Goal: Download file/media

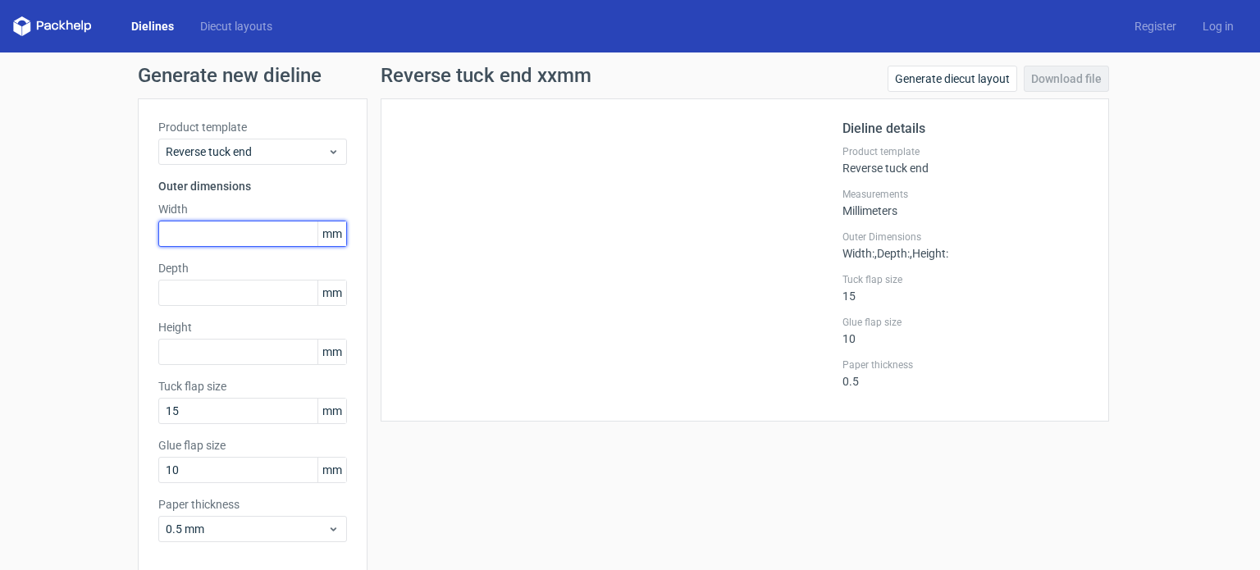
click at [181, 231] on input "text" at bounding box center [252, 234] width 189 height 26
type input "235"
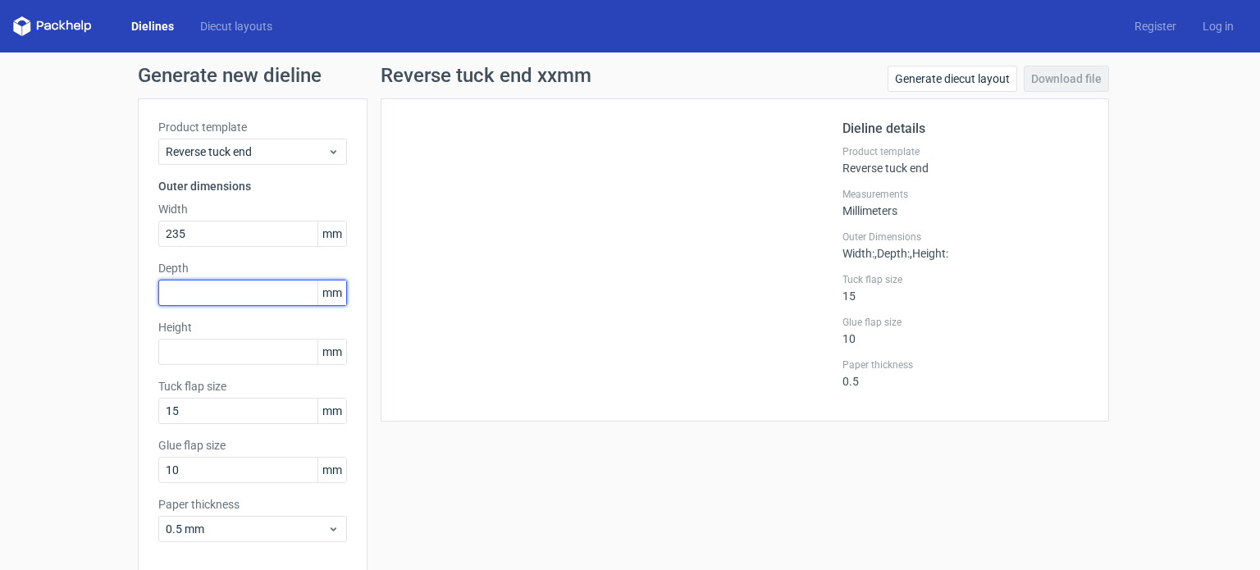
click at [249, 295] on input "text" at bounding box center [252, 293] width 189 height 26
type input "80"
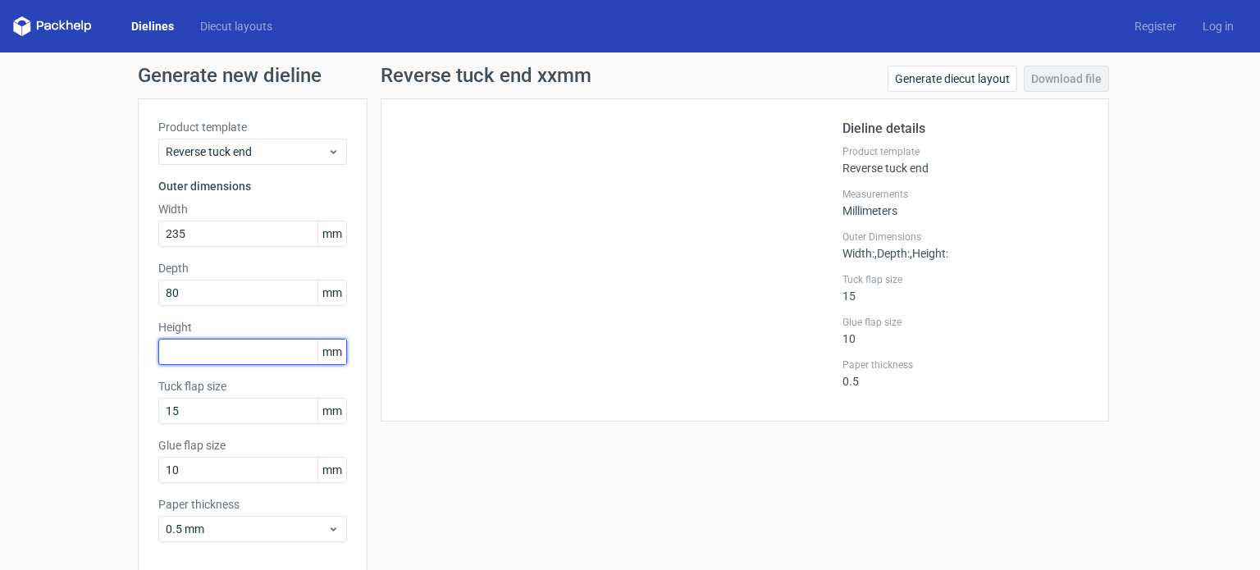
click at [171, 351] on input "text" at bounding box center [252, 352] width 189 height 26
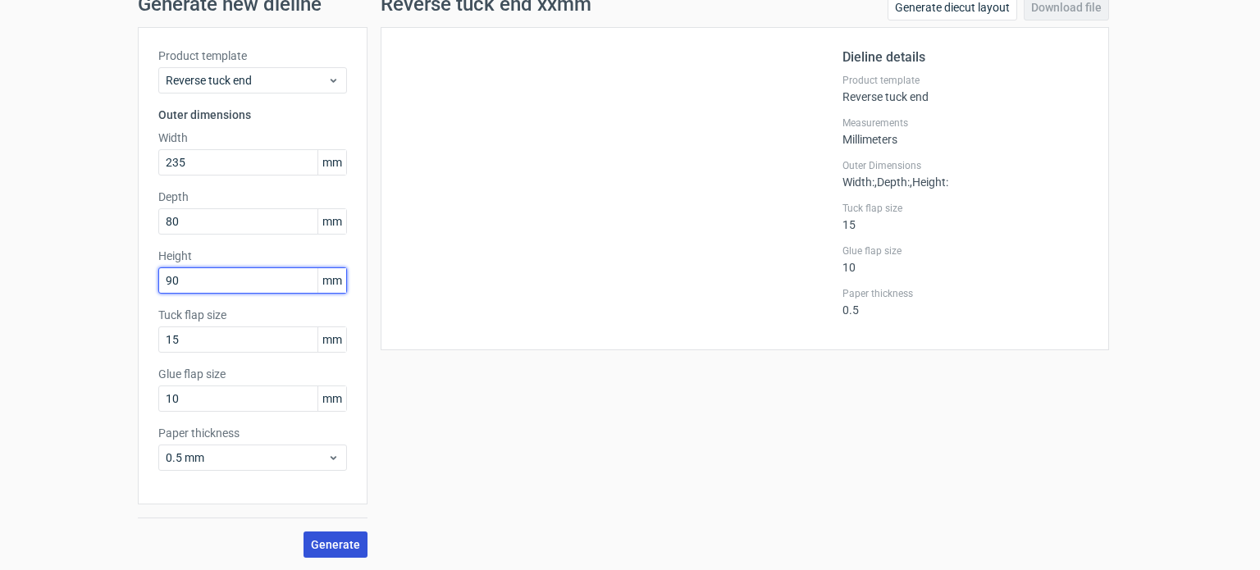
type input "90"
click at [328, 539] on span "Generate" at bounding box center [335, 544] width 49 height 11
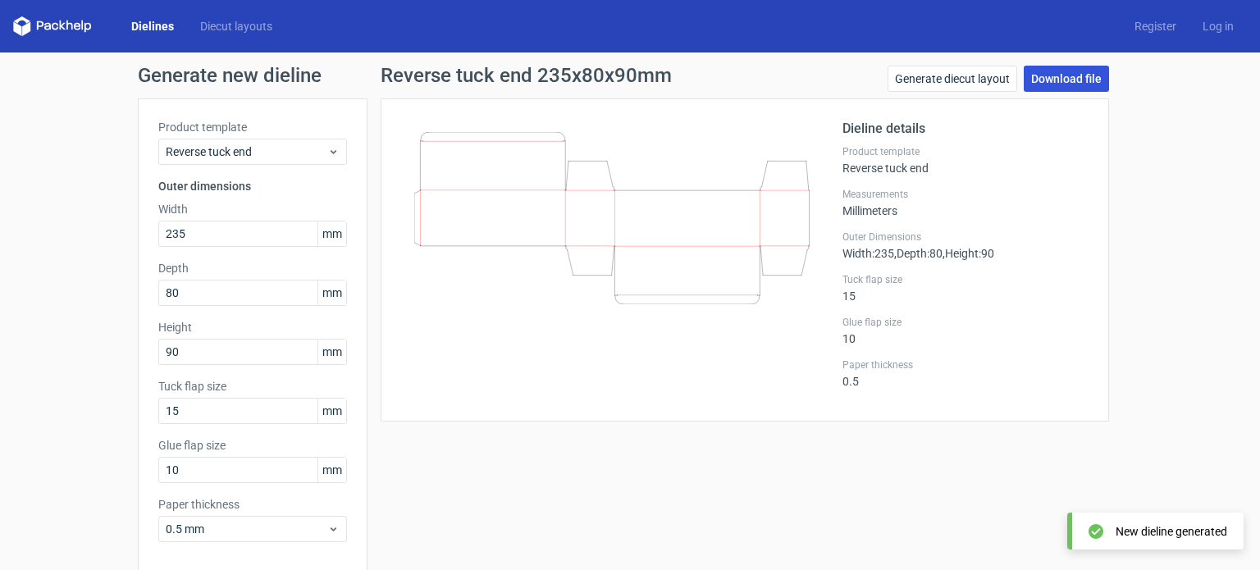
click at [1059, 84] on link "Download file" at bounding box center [1066, 79] width 85 height 26
click at [1138, 227] on div "Generate new dieline Product template Reverse tuck end Outer dimensions Width 2…" at bounding box center [630, 348] width 1260 height 590
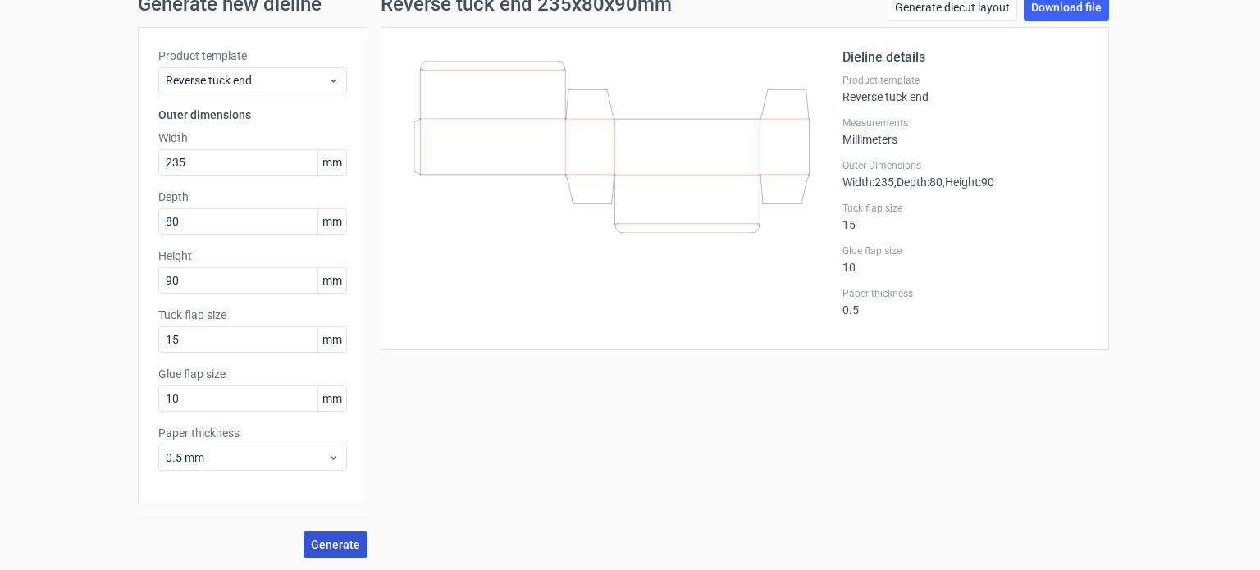
click at [335, 536] on button "Generate" at bounding box center [336, 545] width 64 height 26
